Goal: Task Accomplishment & Management: Complete application form

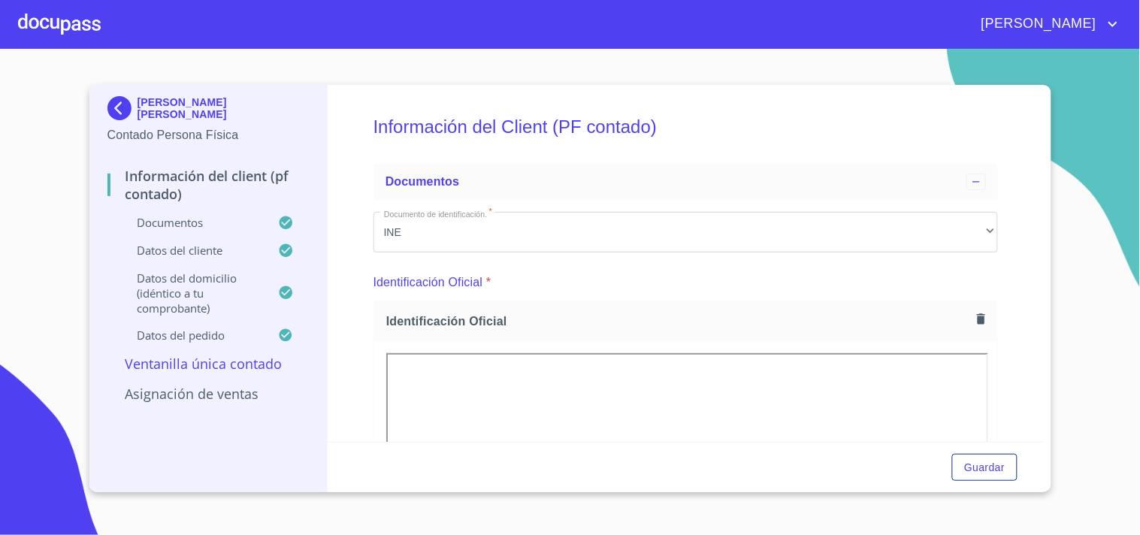
scroll to position [417, 0]
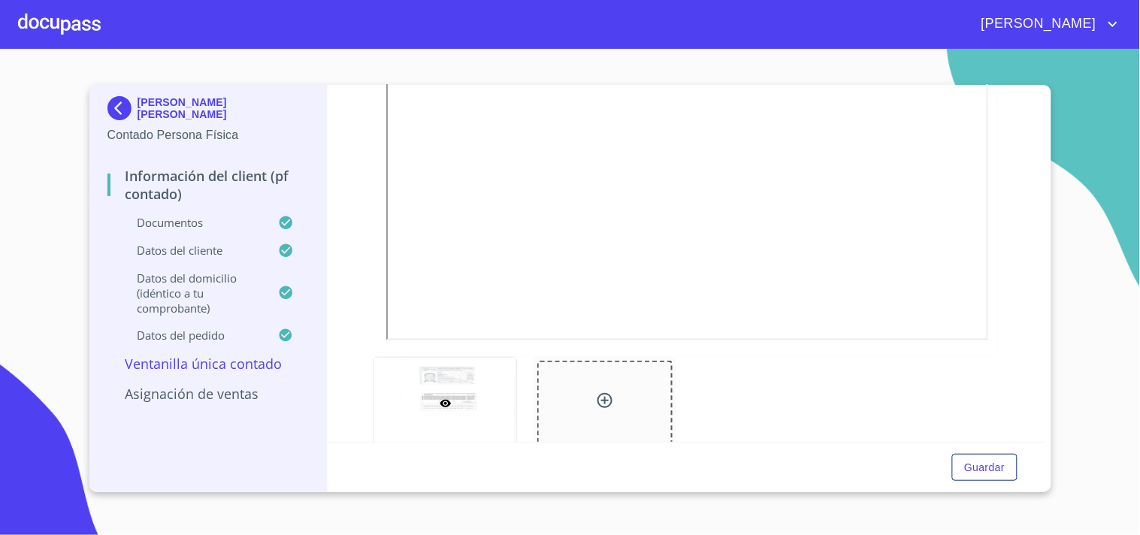
click at [58, 4] on div at bounding box center [59, 24] width 83 height 48
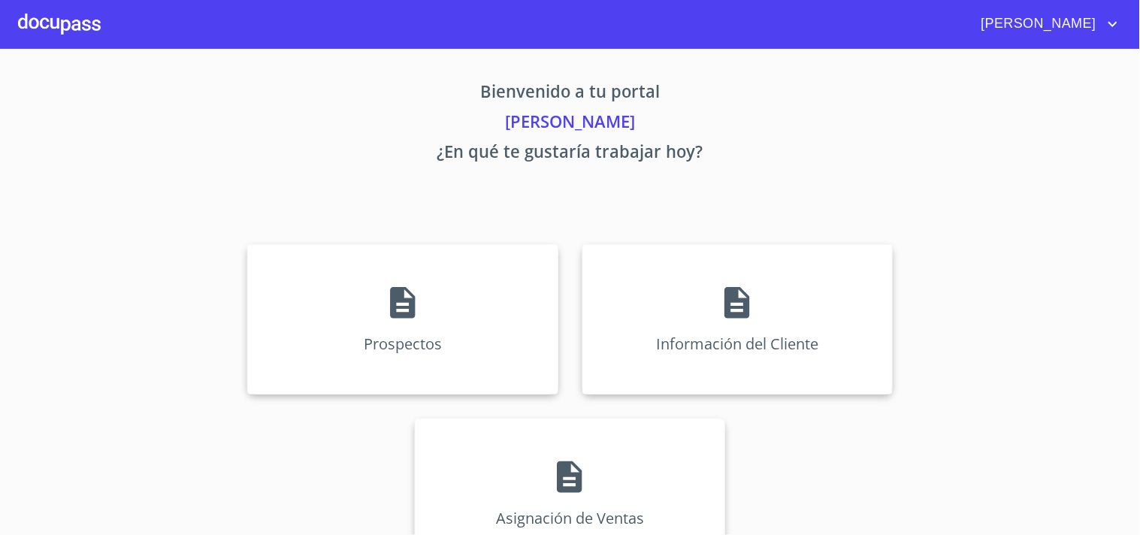
click at [60, 49] on section "Bienvenido a tu portal [PERSON_NAME] ¿En qué te gustaría trabajar hoy? Prospect…" at bounding box center [570, 292] width 1140 height 486
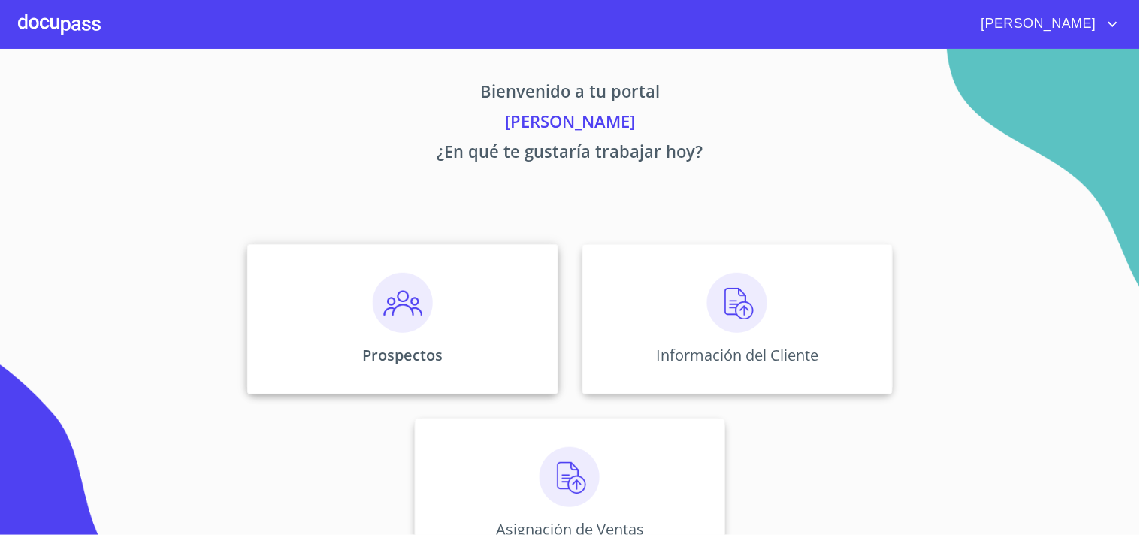
click at [388, 314] on img at bounding box center [403, 303] width 60 height 60
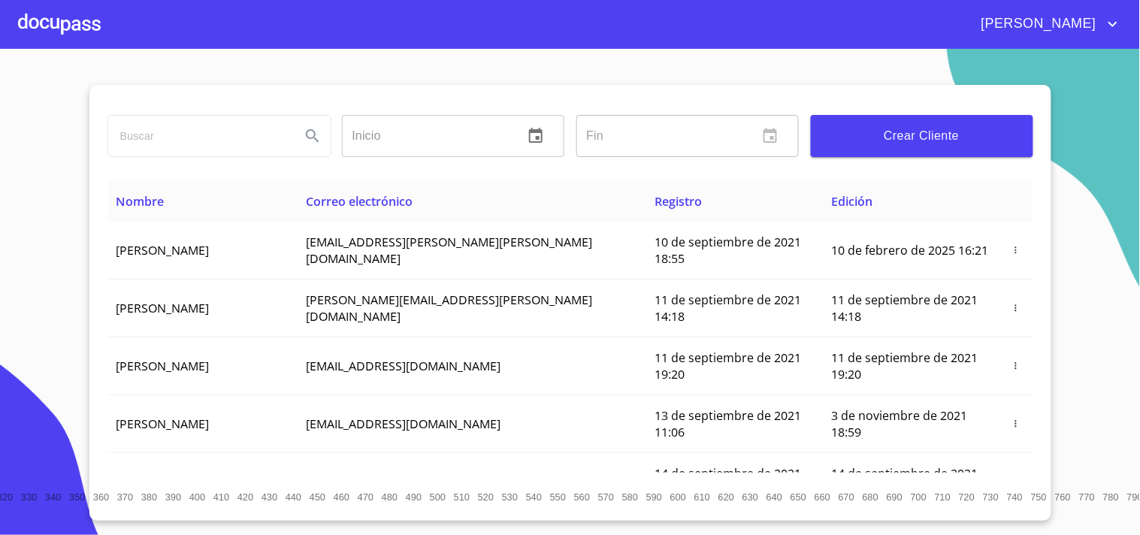
click at [163, 137] on input "search" at bounding box center [198, 136] width 180 height 41
click at [310, 137] on icon "Search" at bounding box center [313, 136] width 18 height 18
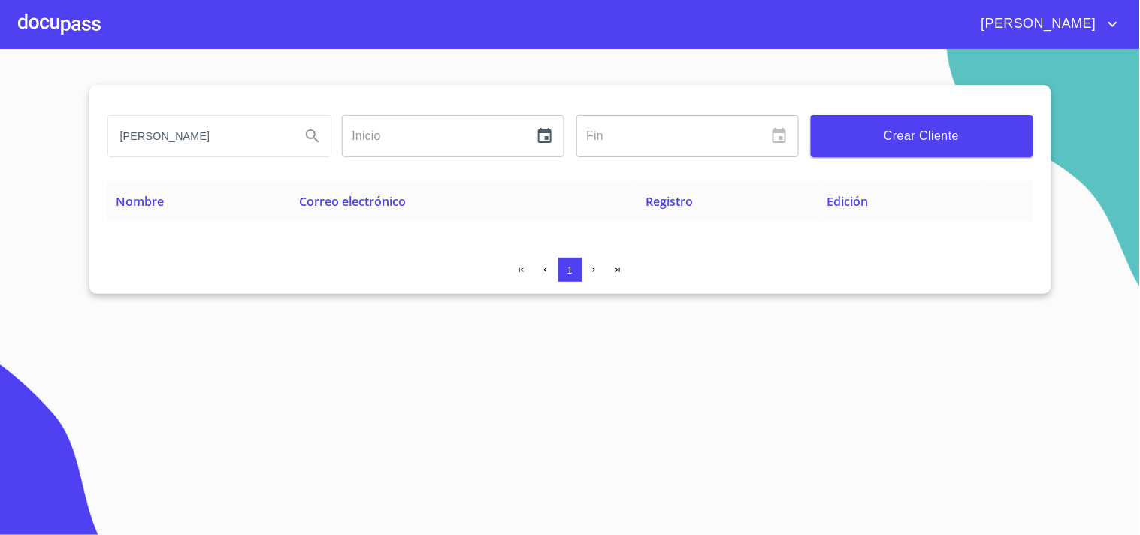
click at [203, 141] on input "[PERSON_NAME]" at bounding box center [198, 136] width 180 height 41
type input "VANRENTA"
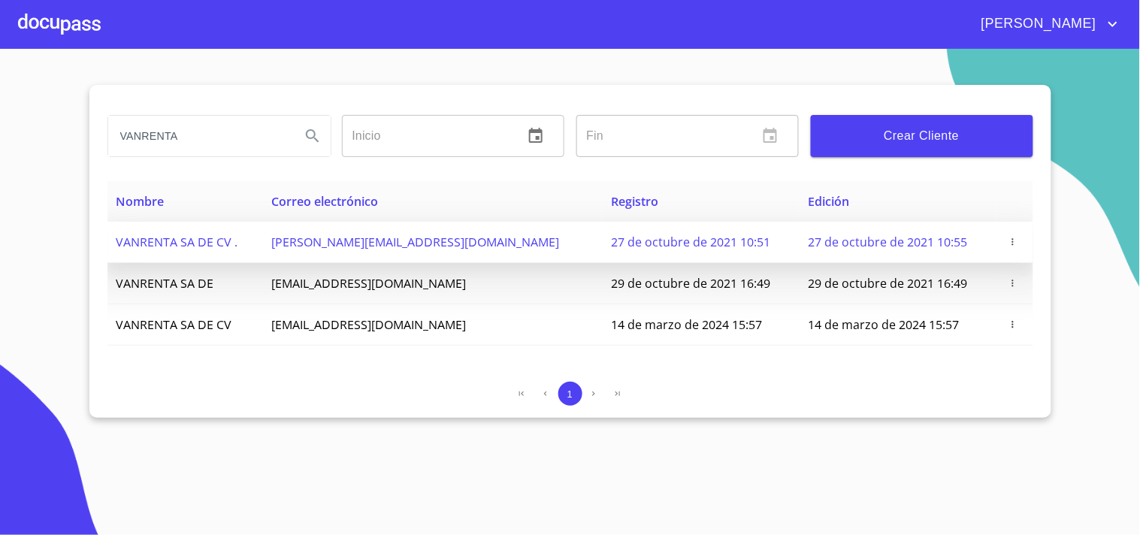
click at [1007, 243] on icon "button" at bounding box center [1012, 242] width 11 height 11
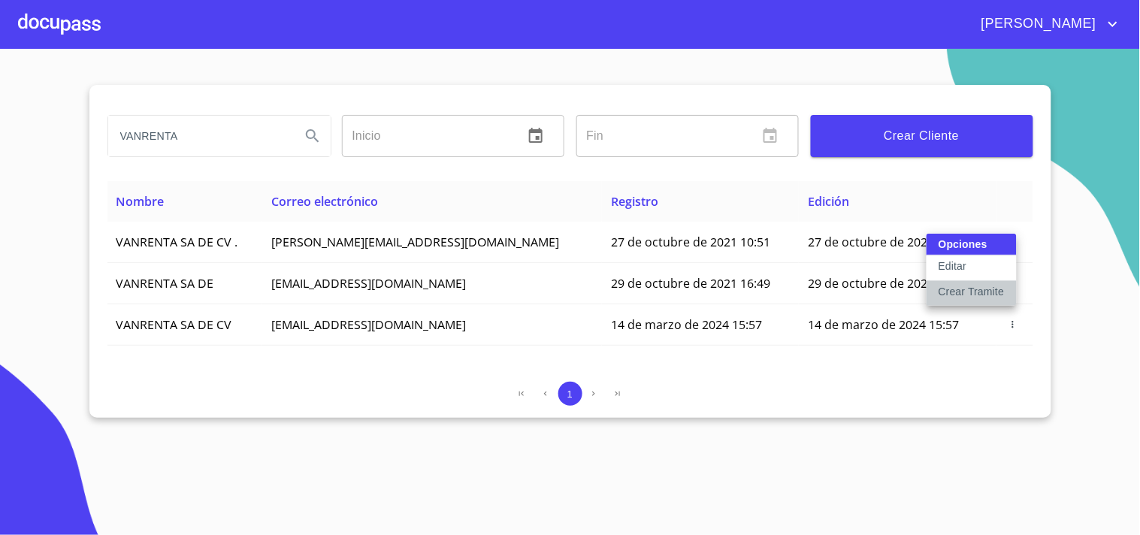
click at [974, 292] on p "Crear Tramite" at bounding box center [971, 291] width 66 height 15
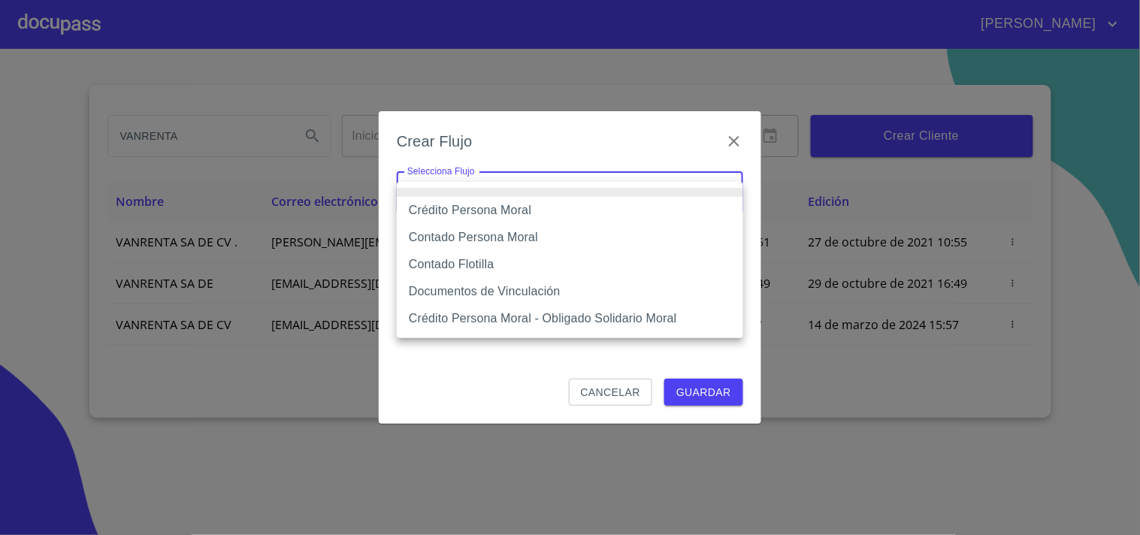
click at [484, 193] on body "[PERSON_NAME] ​ Fin ​ Crear Cliente Nombre Correo electrónico Registro Edición …" at bounding box center [570, 267] width 1140 height 535
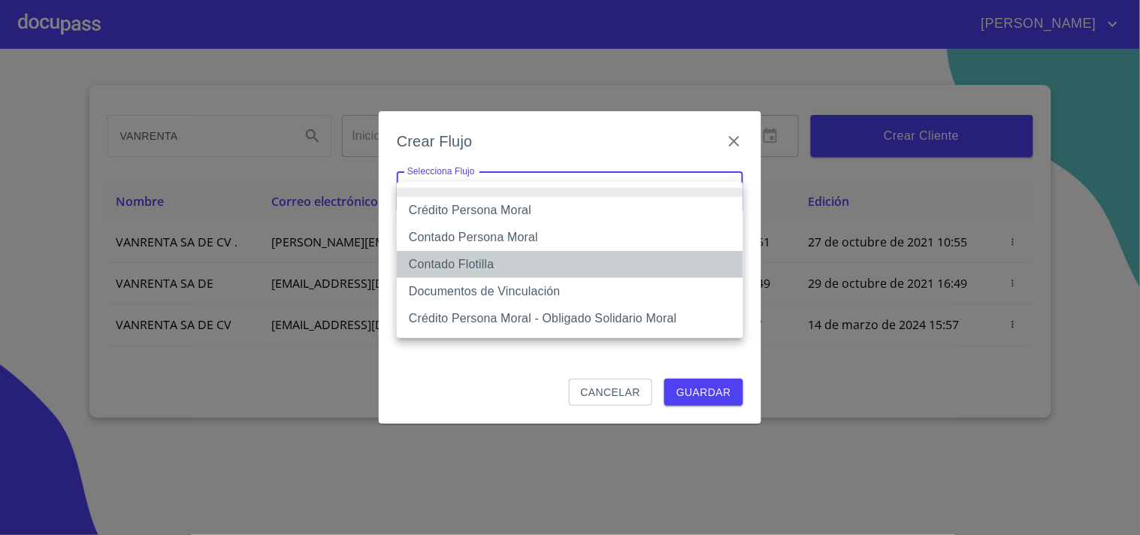
click at [473, 263] on li "Contado Flotilla" at bounding box center [570, 264] width 346 height 27
type input "62396bddcfb2f6e46cce107f"
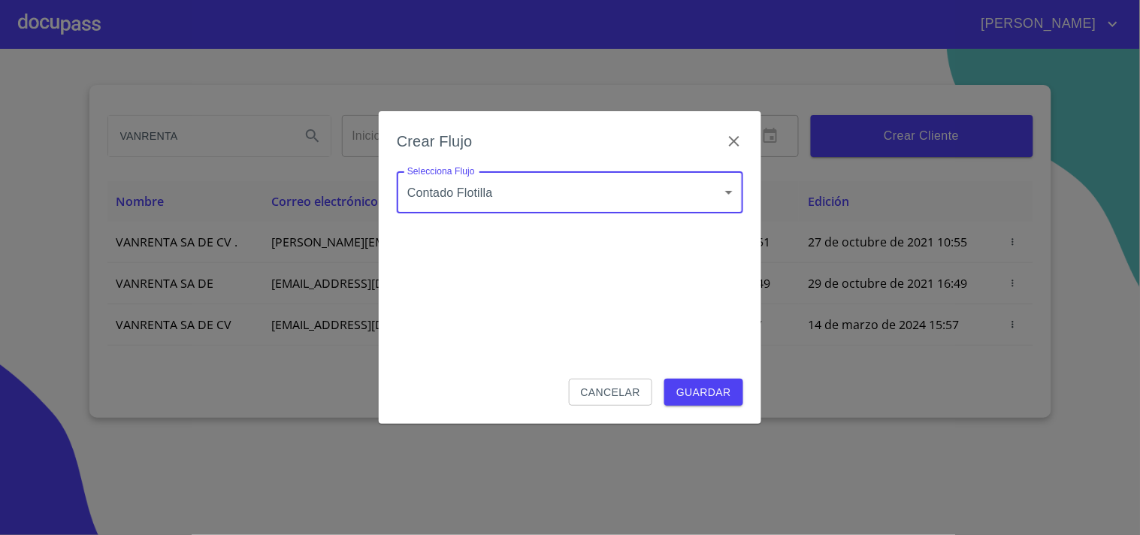
click at [699, 391] on span "Guardar" at bounding box center [703, 392] width 55 height 19
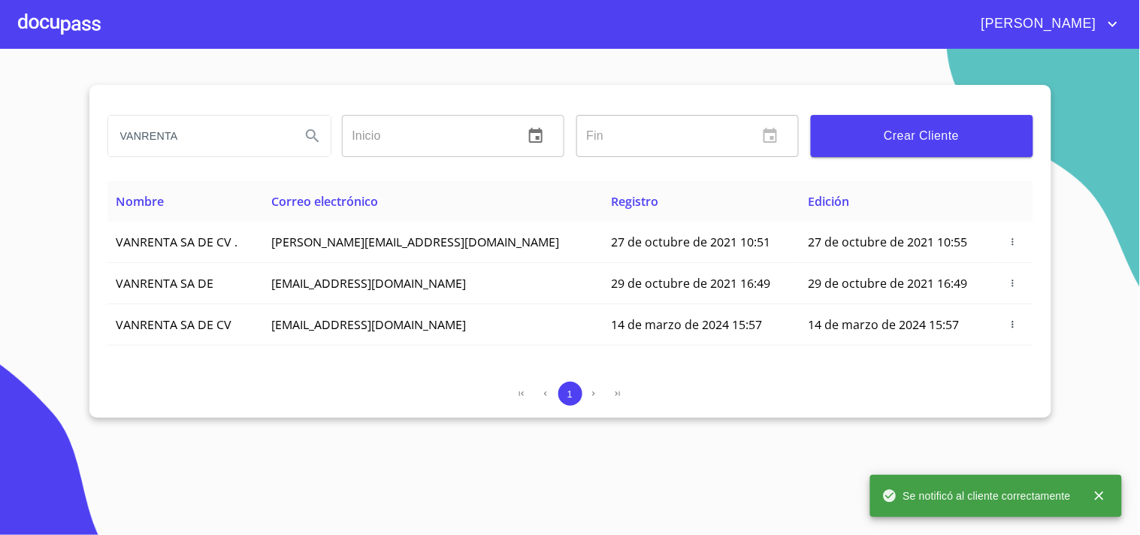
click at [94, 27] on div at bounding box center [59, 24] width 83 height 48
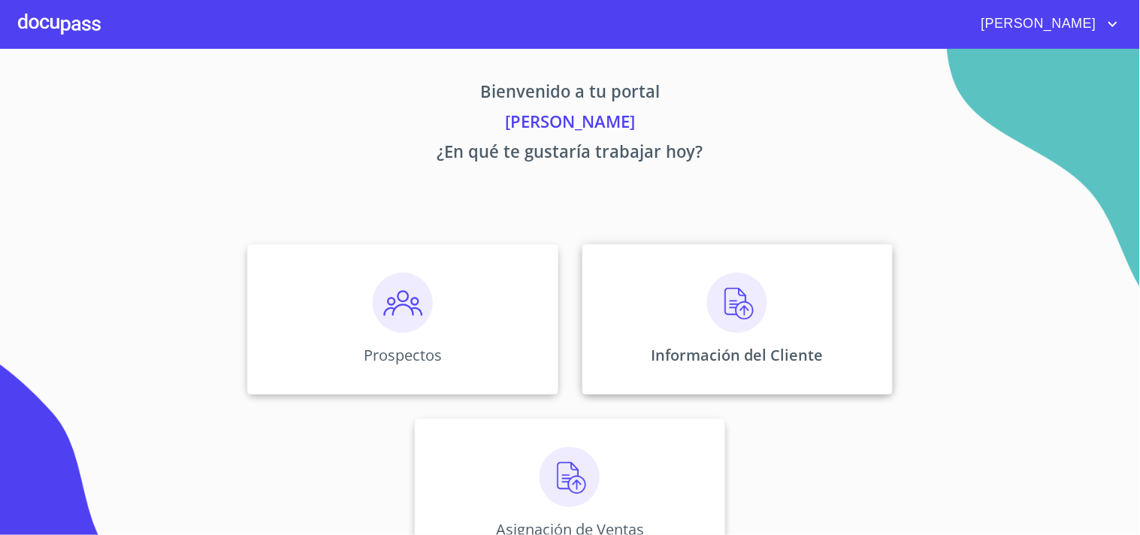
click at [717, 318] on img at bounding box center [737, 303] width 60 height 60
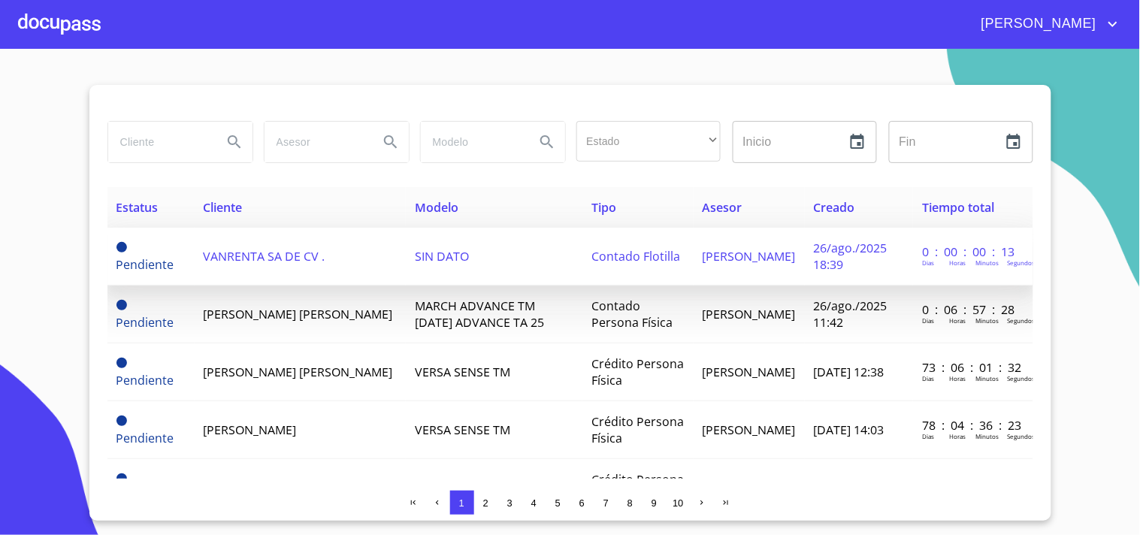
click at [281, 257] on span "VANRENTA SA DE CV ." at bounding box center [265, 256] width 122 height 17
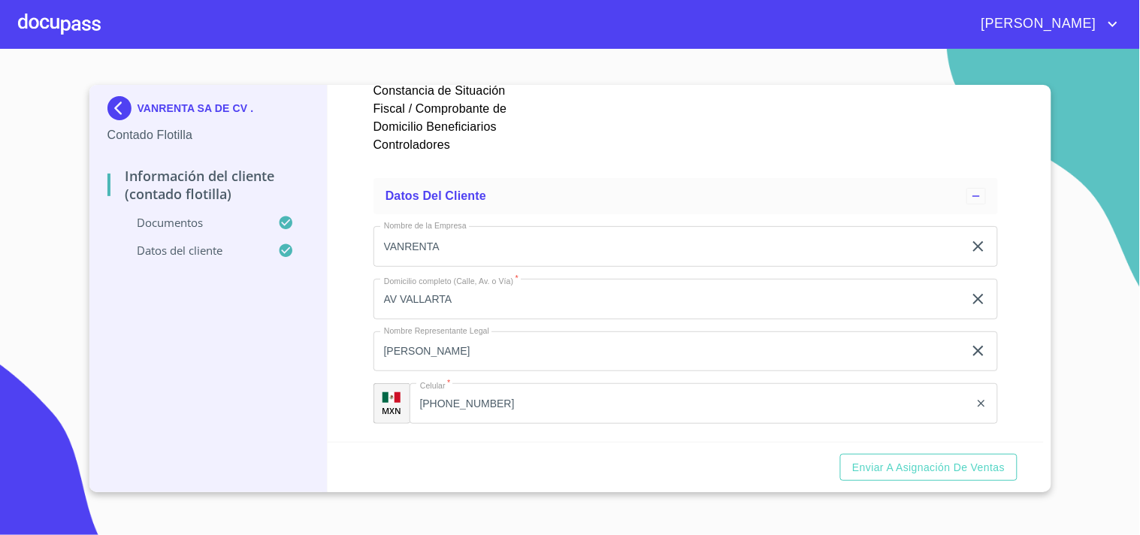
scroll to position [6073, 0]
click at [915, 469] on span "Enviar a Asignación de Ventas" at bounding box center [928, 467] width 153 height 19
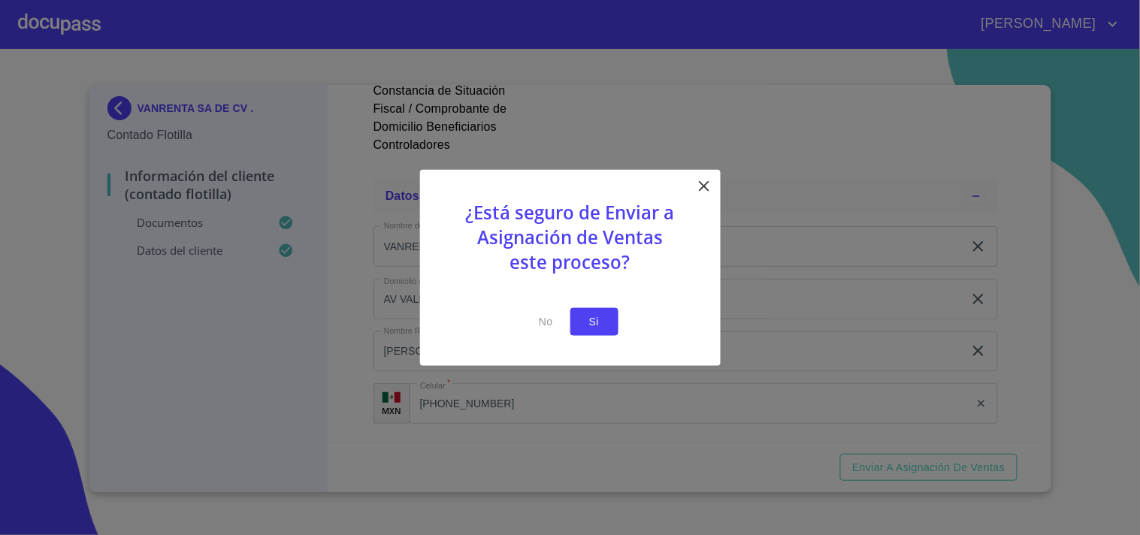
click at [591, 317] on span "Si" at bounding box center [594, 322] width 24 height 19
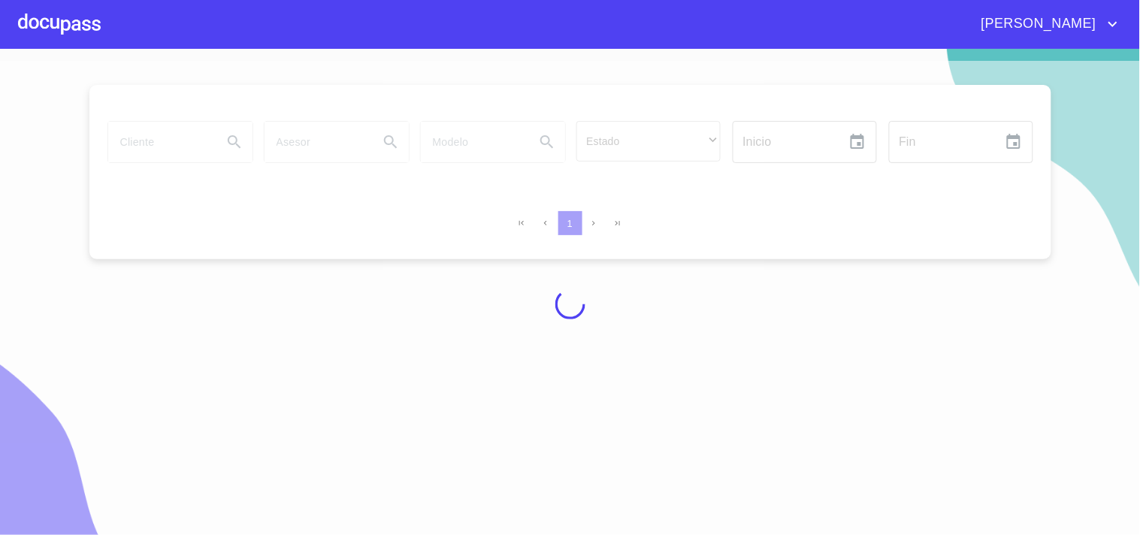
click at [60, 20] on div at bounding box center [59, 24] width 83 height 48
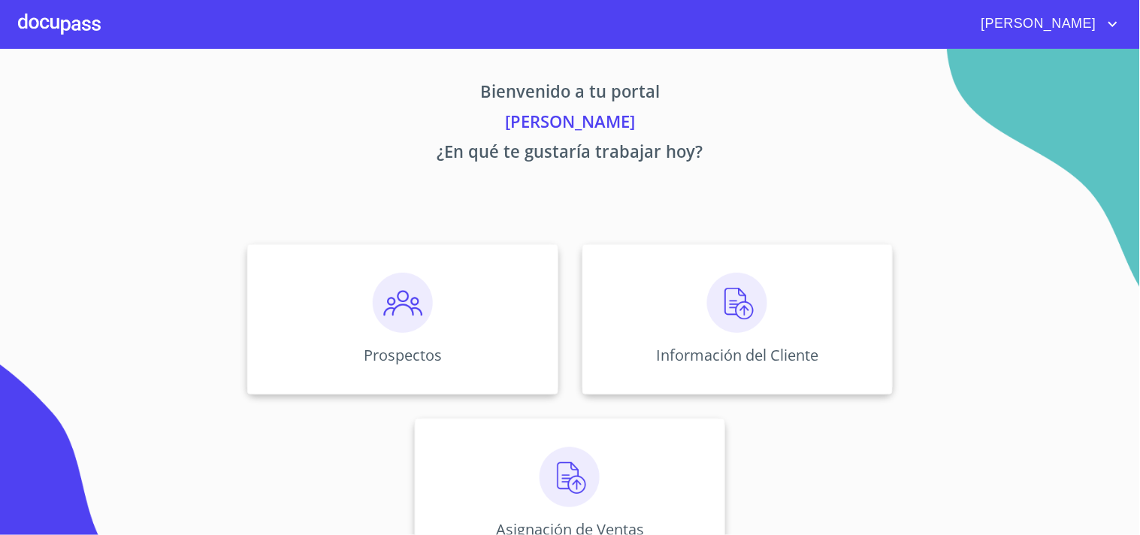
drag, startPoint x: 565, startPoint y: 478, endPoint x: 571, endPoint y: 498, distance: 21.2
click at [571, 498] on img at bounding box center [569, 477] width 60 height 60
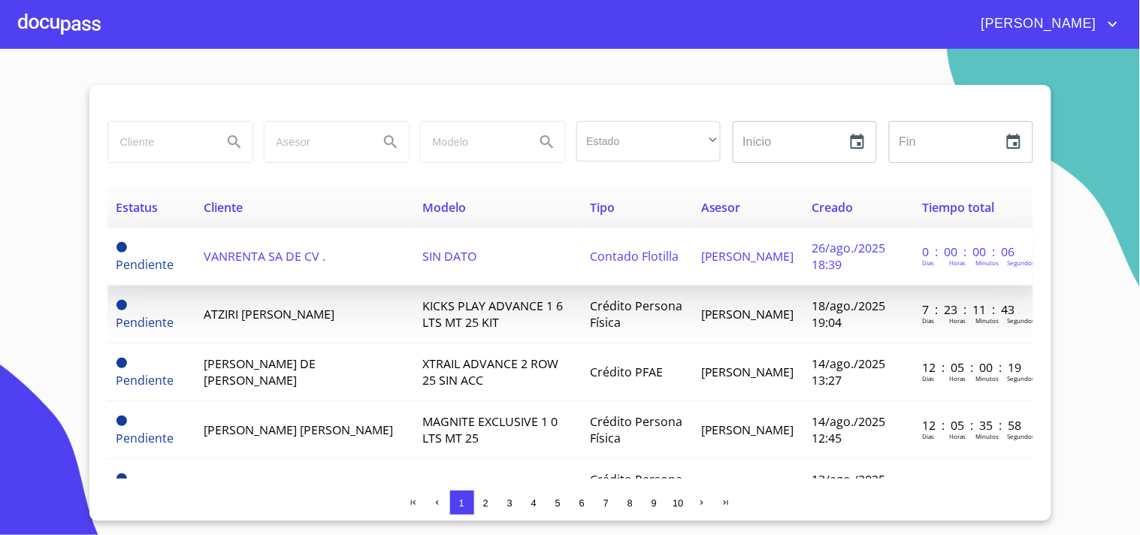
click at [266, 257] on span "VANRENTA SA DE CV ." at bounding box center [265, 256] width 122 height 17
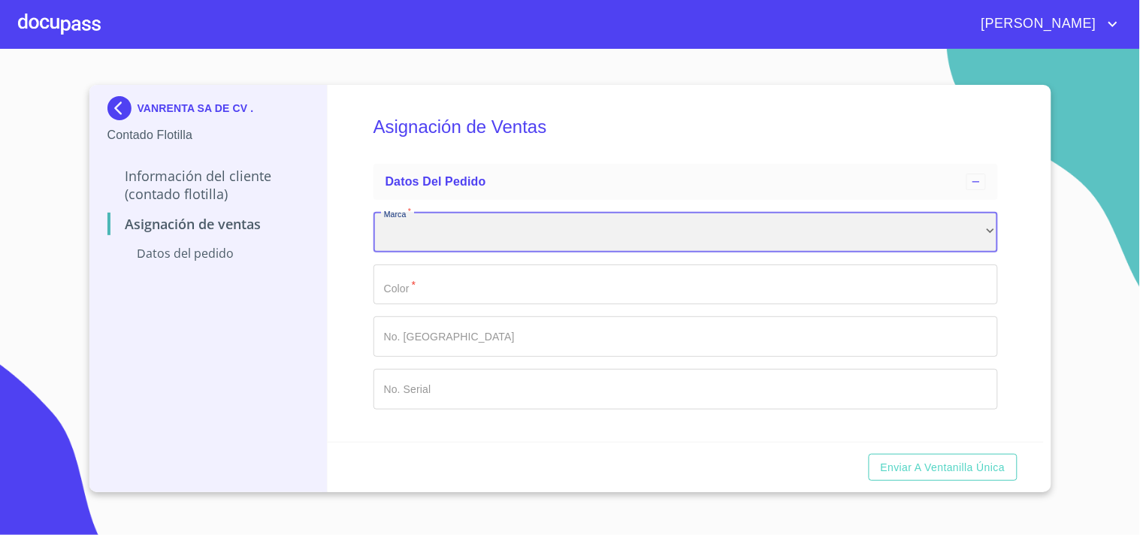
click at [410, 236] on div "​" at bounding box center [685, 232] width 624 height 41
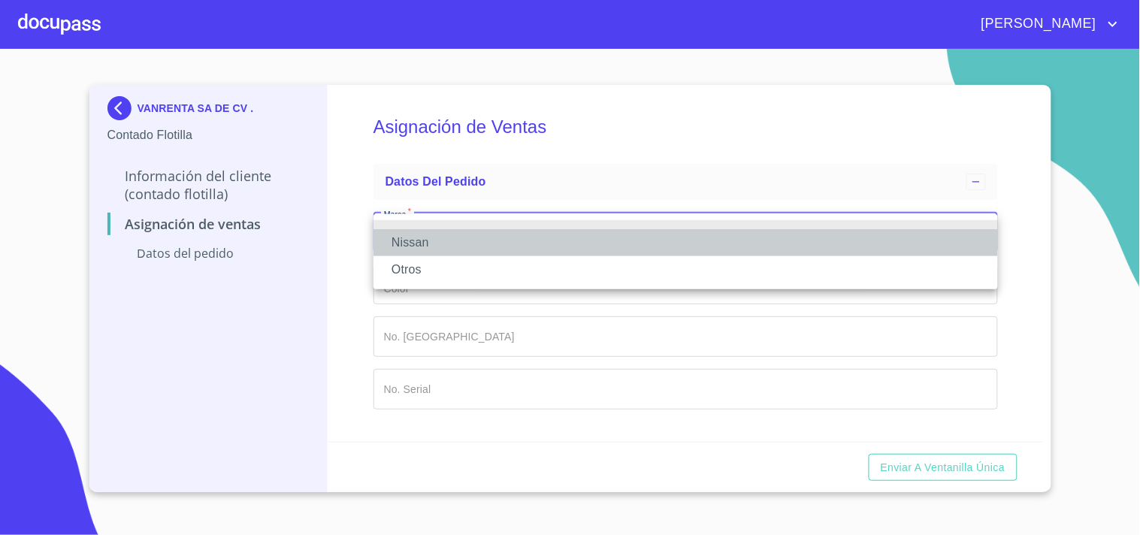
click at [408, 237] on li "Nissan" at bounding box center [685, 242] width 624 height 27
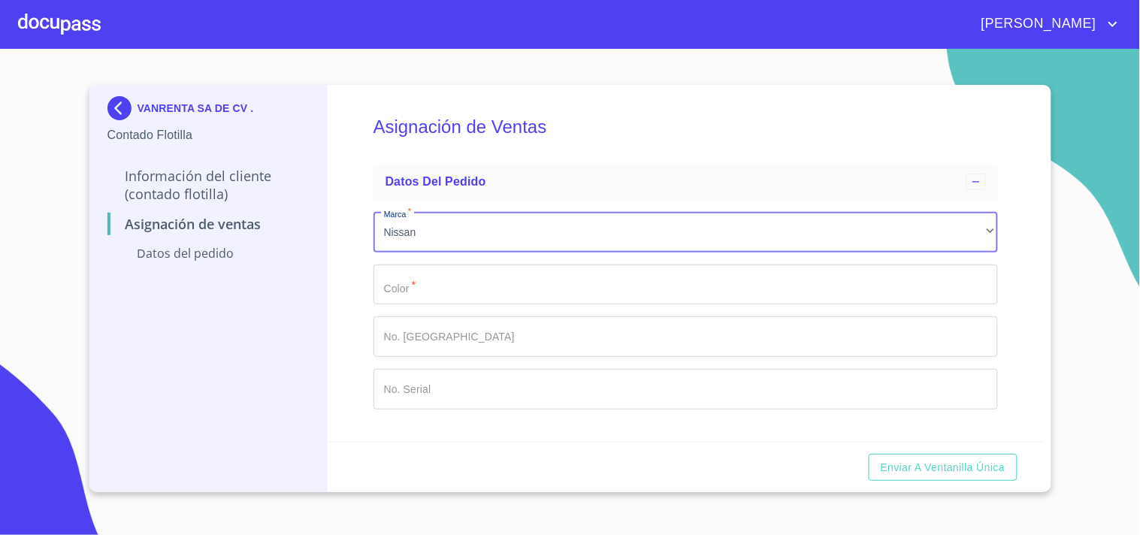
click at [401, 285] on input "Marca   *" at bounding box center [685, 284] width 624 height 41
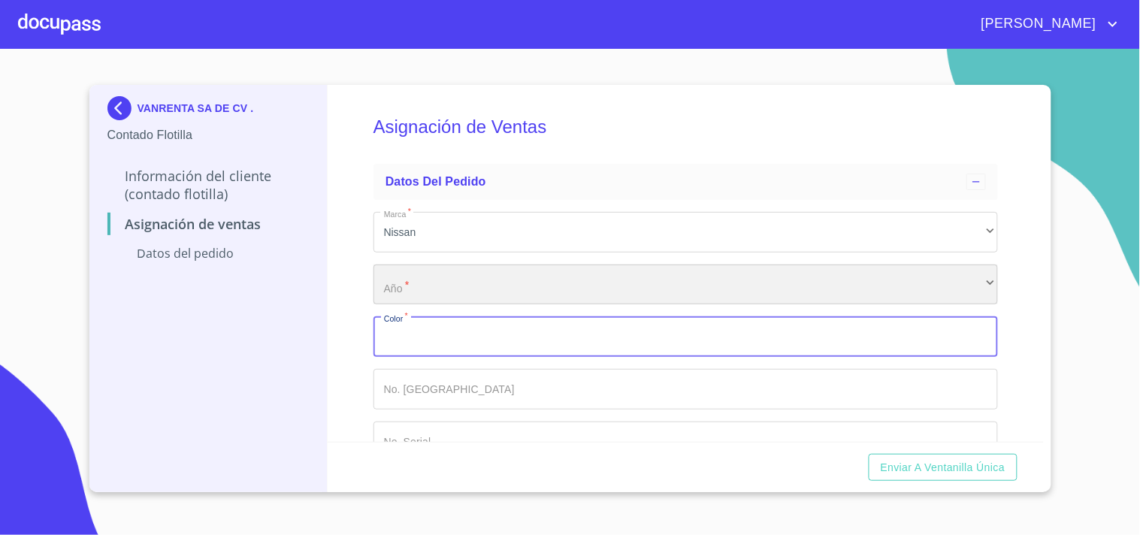
click at [397, 296] on div "​" at bounding box center [685, 284] width 624 height 41
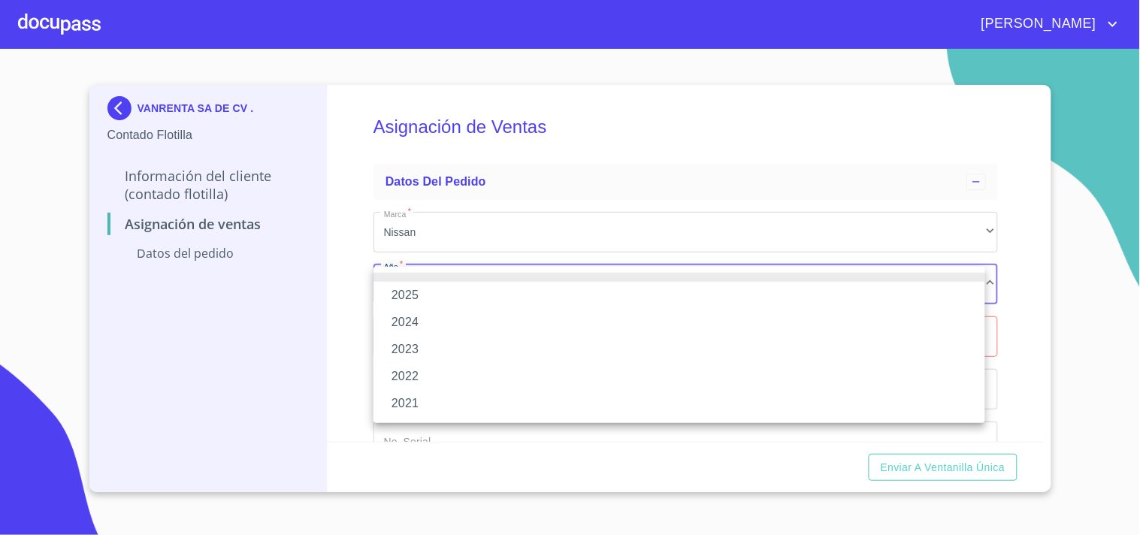
click at [415, 297] on li "2025" at bounding box center [679, 295] width 612 height 27
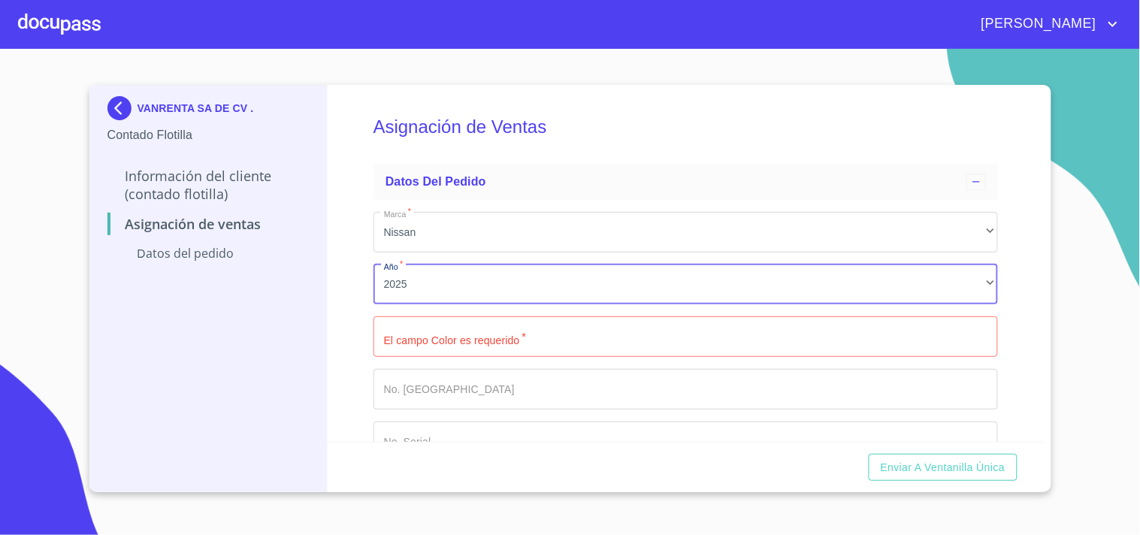
click at [409, 334] on input "Marca   *" at bounding box center [685, 336] width 624 height 41
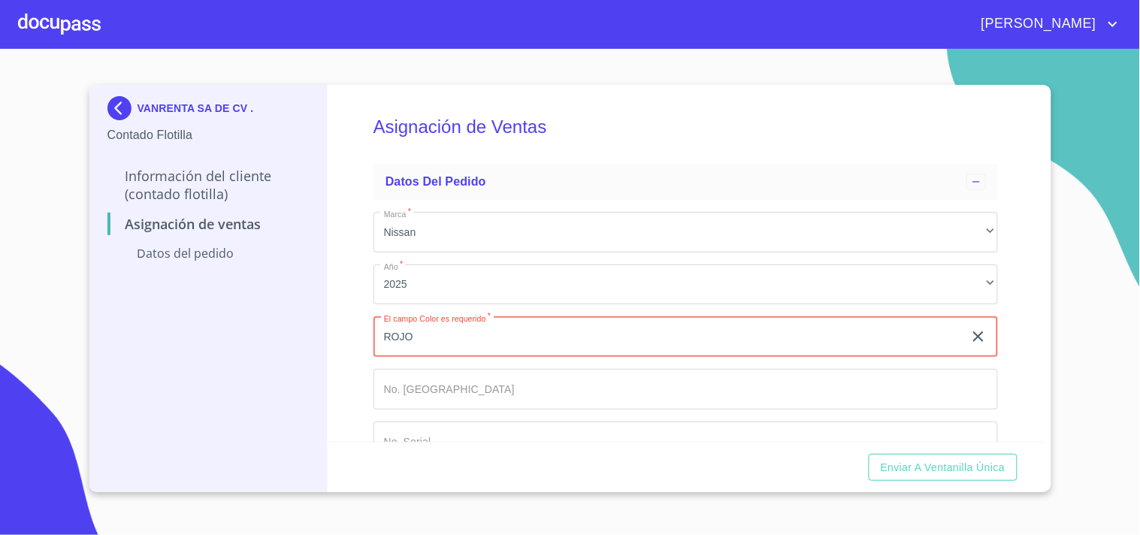
type input "ROJO"
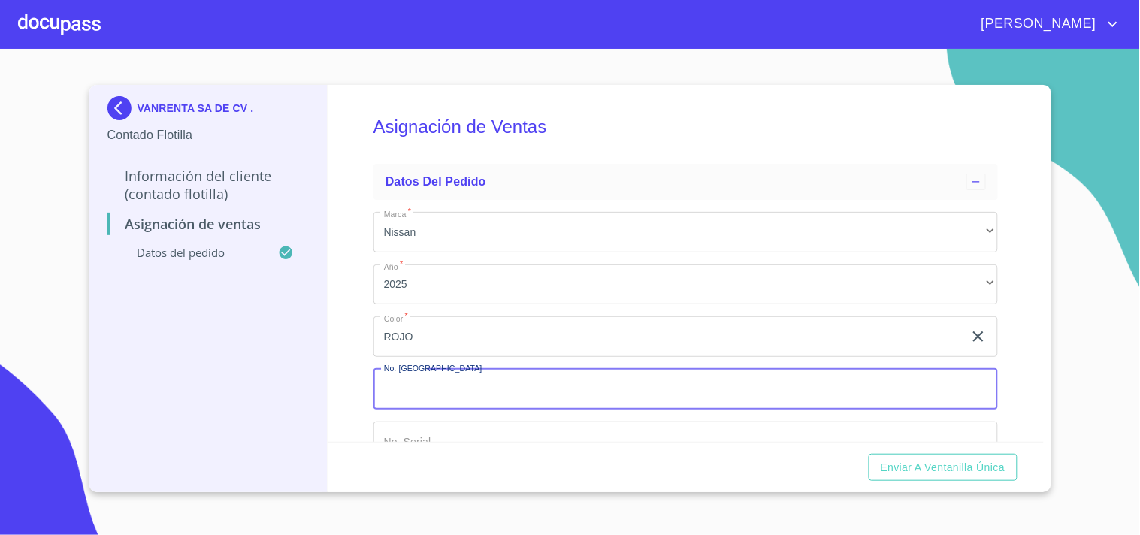
click at [437, 385] on input "Marca   *" at bounding box center [685, 389] width 624 height 41
type input "148885"
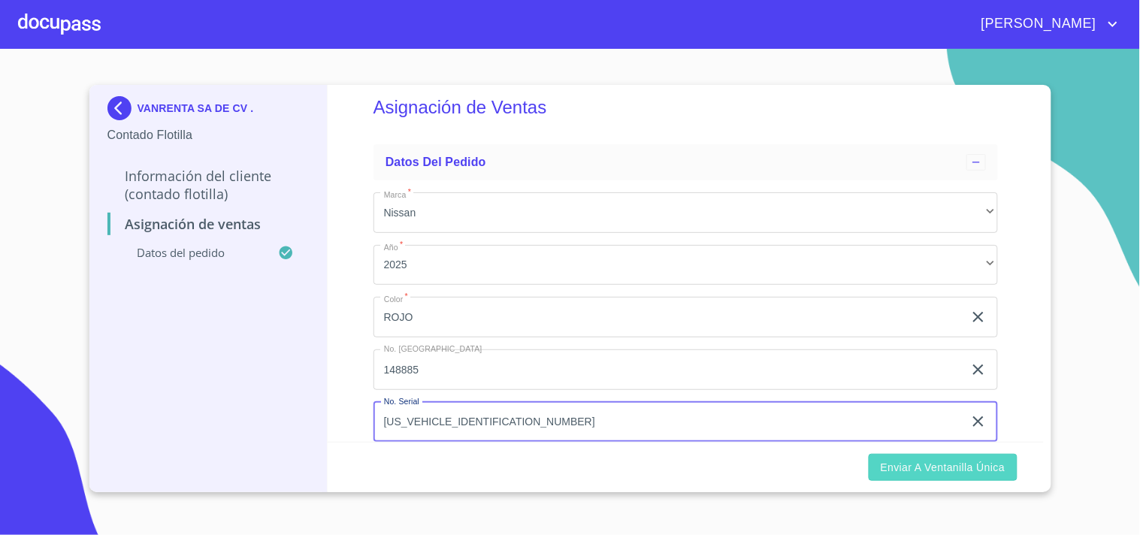
type input "[US_VEHICLE_IDENTIFICATION_NUMBER]"
click at [948, 469] on span "Enviar a Ventanilla Única" at bounding box center [943, 467] width 125 height 19
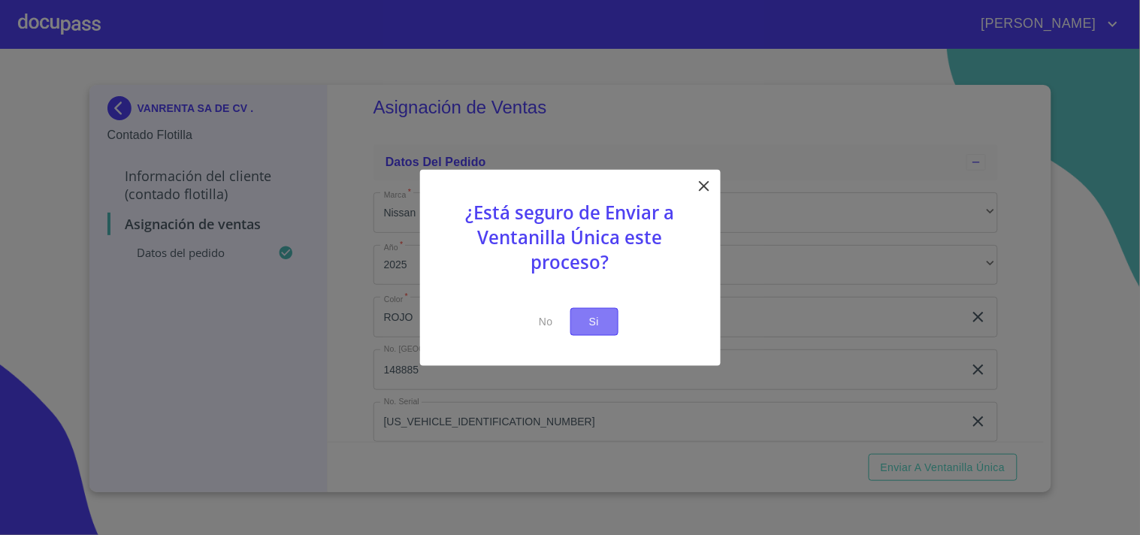
click at [603, 313] on span "Si" at bounding box center [594, 322] width 24 height 19
